Goal: Task Accomplishment & Management: Complete application form

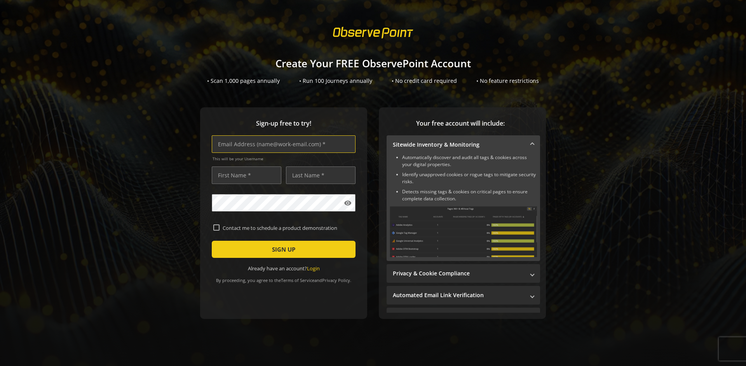
click at [282, 144] on input "text" at bounding box center [284, 143] width 144 height 17
type input "[EMAIL_ADDRESS][DOMAIN_NAME]"
click at [245, 175] on input "text" at bounding box center [247, 174] width 70 height 17
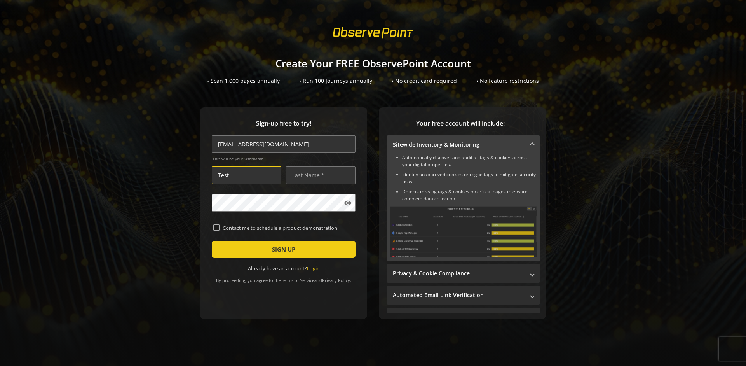
type input "Test"
click at [319, 175] on input "text" at bounding box center [321, 174] width 70 height 17
type input "Test"
click at [282, 249] on span "SIGN UP" at bounding box center [283, 249] width 23 height 14
